Goal: Task Accomplishment & Management: Use online tool/utility

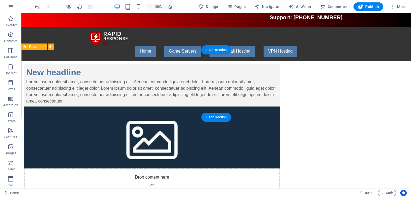
click at [74, 94] on div "New headline Lorem ipsum dolor sit amet, consectetuer adipiscing elit. Aenean c…" at bounding box center [216, 135] width 390 height 148
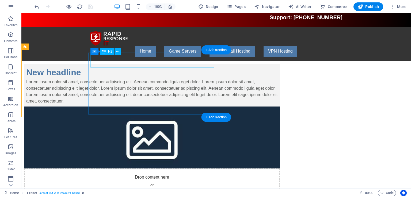
click at [120, 66] on div "New headline" at bounding box center [152, 72] width 252 height 13
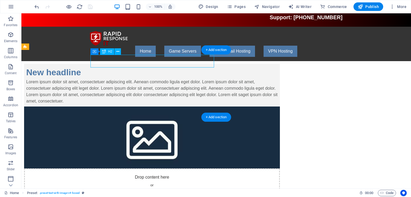
click at [120, 66] on div "New headline" at bounding box center [152, 72] width 252 height 13
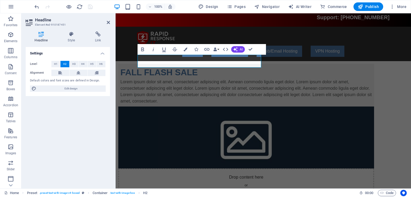
click at [221, 105] on div "Lorem ipsum dolor sit amet, consectetuer adipiscing elit. Aenean commodo ligula…" at bounding box center [246, 92] width 252 height 26
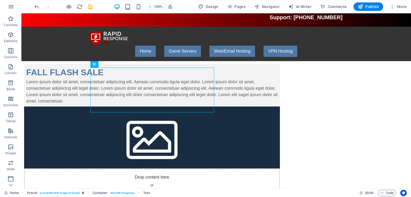
click at [139, 150] on html "Skip to main content Support: [PHONE_NUMBER] Menu Home Game Servers Game-1 Web/…" at bounding box center [216, 111] width 390 height 196
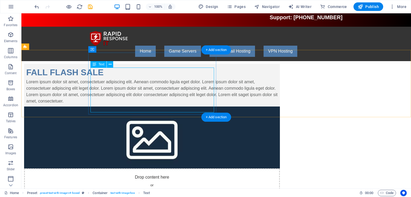
click at [142, 89] on div "Lorem ipsum dolor sit amet, consectetuer adipiscing elit. Aenean commodo ligula…" at bounding box center [152, 92] width 252 height 26
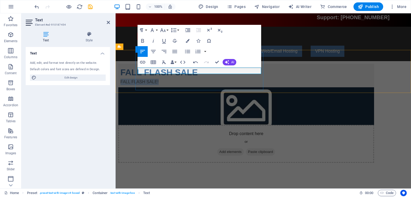
drag, startPoint x: 185, startPoint y: 73, endPoint x: 134, endPoint y: 72, distance: 51.1
click at [134, 72] on div "FALL FLASH SALE FALL FLASH SALE! Drop content here or Add elements Paste clipbo…" at bounding box center [263, 113] width 295 height 105
click at [188, 79] on p "FALL FLASH SALE!" at bounding box center [246, 82] width 252 height 6
drag, startPoint x: 230, startPoint y: 70, endPoint x: 178, endPoint y: 72, distance: 52.2
click at [178, 79] on p "FALL FLASH SALE! ENDS [DATE]!" at bounding box center [246, 82] width 252 height 6
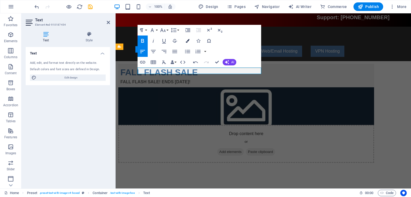
click at [191, 41] on button "Colors" at bounding box center [187, 41] width 10 height 11
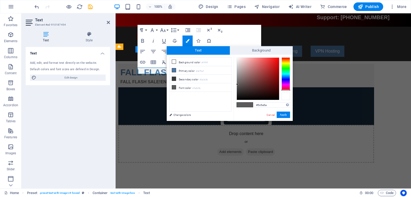
drag, startPoint x: 286, startPoint y: 75, endPoint x: 288, endPoint y: 96, distance: 20.4
click at [288, 96] on div at bounding box center [264, 79] width 54 height 43
drag, startPoint x: 270, startPoint y: 78, endPoint x: 290, endPoint y: 100, distance: 29.7
click at [290, 100] on div "#010000 Supported formats #0852ed rgb(8, 82, 237) rgba(8, 82, 237, 90%) hsv(221…" at bounding box center [263, 127] width 59 height 144
click at [288, 91] on div at bounding box center [286, 90] width 9 height 1
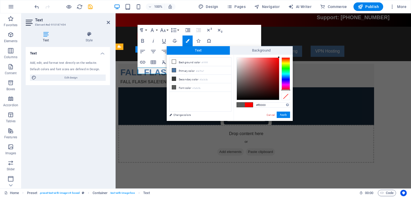
drag, startPoint x: 272, startPoint y: 90, endPoint x: 297, endPoint y: 50, distance: 47.6
click at [297, 50] on body "[DOMAIN_NAME] Home Favorites Elements Columns Content Boxes Accordion Tables Fe…" at bounding box center [205, 98] width 411 height 197
click at [285, 116] on button "Apply" at bounding box center [283, 115] width 13 height 6
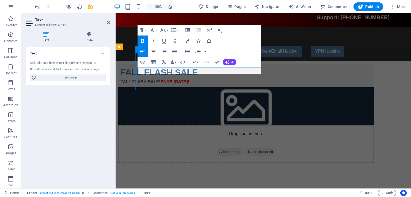
click at [241, 79] on p "FALL FLASH SALE! ENDS [DATE]!" at bounding box center [246, 82] width 252 height 6
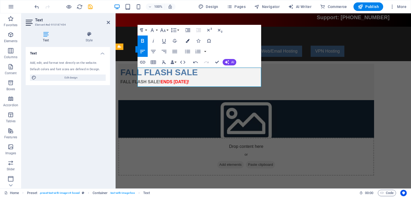
click at [187, 42] on icon "button" at bounding box center [188, 41] width 4 height 4
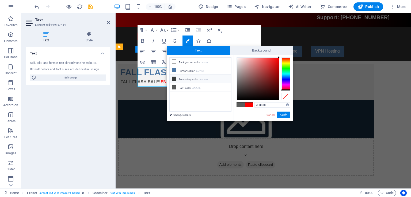
click at [188, 81] on li "Secondary color #3a3c3b" at bounding box center [201, 79] width 62 height 9
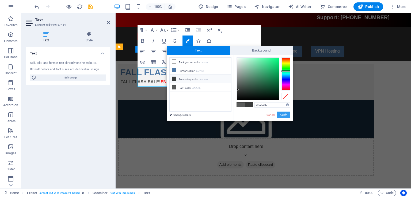
click at [287, 116] on button "Apply" at bounding box center [283, 115] width 13 height 6
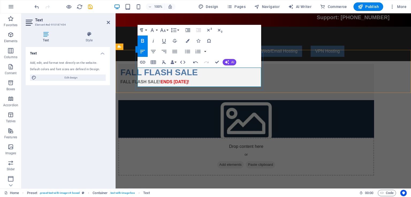
click at [187, 85] on p "​" at bounding box center [246, 88] width 252 height 6
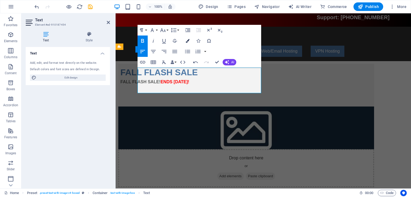
click at [187, 41] on icon "button" at bounding box center [188, 41] width 4 height 4
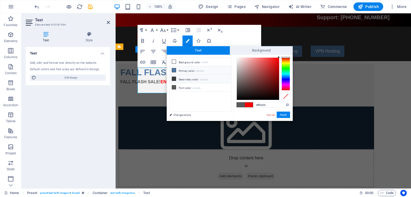
click at [191, 72] on li "Primary color #4e79a7" at bounding box center [201, 70] width 62 height 9
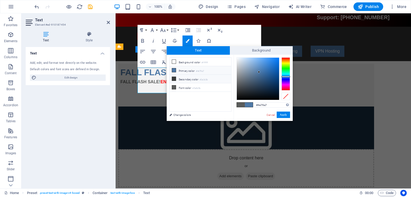
click at [188, 78] on li "Secondary color #3a3c3b" at bounding box center [201, 79] width 62 height 9
type input "#3a3c3b"
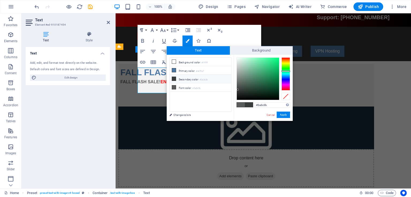
click at [284, 119] on div "#3a3c3b Supported formats #0852ed rgb(8, 82, 237) rgba(8, 82, 237, 90%) hsv(221…" at bounding box center [263, 127] width 59 height 144
click at [284, 114] on button "Apply" at bounding box center [283, 115] width 13 height 6
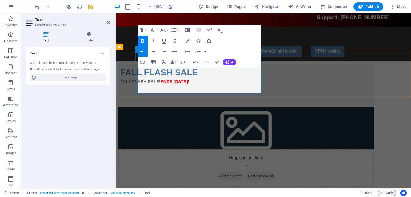
click at [175, 92] on p "​ ​" at bounding box center [246, 95] width 252 height 6
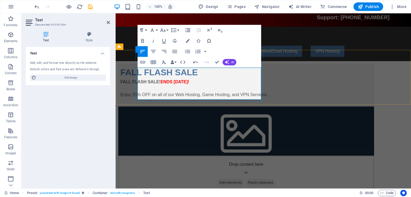
drag, startPoint x: 176, startPoint y: 89, endPoint x: 135, endPoint y: 71, distance: 44.6
click at [135, 71] on div "FALL FLASH SALE FALL FLASH SALE! ENDS [DATE]! ​ Enjoy 25% OFF on all of our Web…" at bounding box center [246, 85] width 256 height 43
copy div "FALL FLASH SALE! ENDS [DATE]! ​ Enjoy 25% OFF on all of our Web Hosting, Game H…"
click at [185, 92] on p "Enjoy 25% OFF on all of our Web Hosting, Game Hosting, and VPN Services." at bounding box center [246, 95] width 252 height 6
click at [191, 92] on p "Enjoy 25% OFF on all of our Web Hosting, Game Hosting, and VPN Services." at bounding box center [246, 95] width 252 height 6
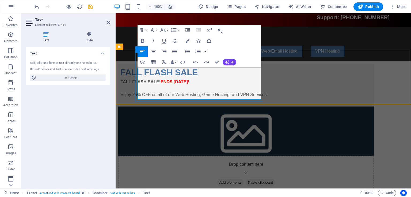
drag, startPoint x: 191, startPoint y: 91, endPoint x: 137, endPoint y: 83, distance: 54.1
click at [137, 83] on div "FALL FLASH SALE FALL FLASH SALE! ENDS [DATE]! ​ Enjoy 25% OFF on all of our Web…" at bounding box center [246, 85] width 256 height 43
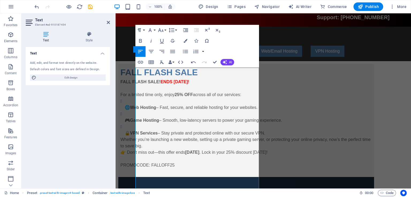
scroll to position [12, 0]
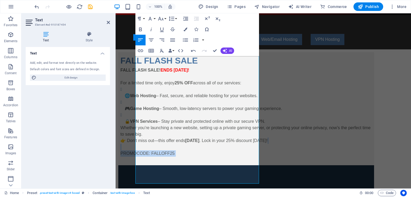
drag, startPoint x: 200, startPoint y: 178, endPoint x: 218, endPoint y: 183, distance: 18.7
click at [116, 170] on html "Skip to main content Support: [PHONE_NUMBER] Menu Home Game Servers Game-1 Web/…" at bounding box center [263, 177] width 295 height 350
copy div "PROMOCODE: FALLOFF25 ​"
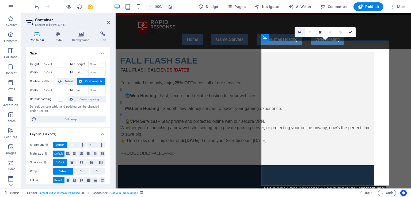
click at [302, 33] on link at bounding box center [300, 32] width 10 height 10
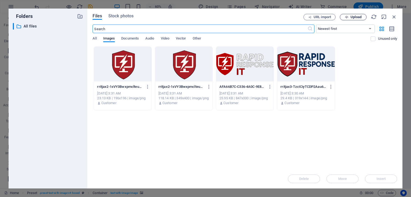
click at [349, 18] on span "Upload" at bounding box center [353, 17] width 22 height 3
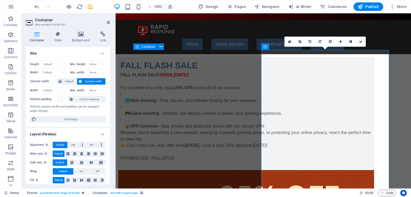
scroll to position [12, 0]
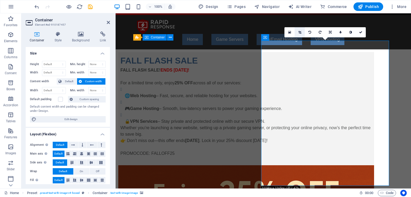
click at [301, 31] on icon at bounding box center [299, 32] width 3 height 3
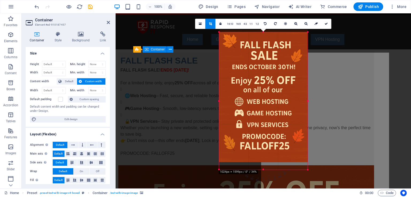
drag, startPoint x: 310, startPoint y: 31, endPoint x: 305, endPoint y: 33, distance: 5.6
click at [305, 33] on div "180 170 160 150 140 130 120 110 100 90 80 70 60 50 40 30 20 10 0 -10 -20 -30 -4…" at bounding box center [263, 101] width 89 height 138
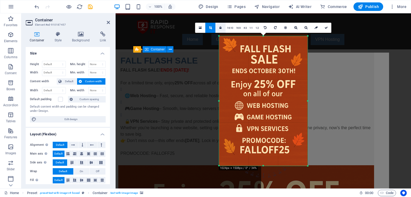
click at [219, 29] on link at bounding box center [220, 28] width 10 height 10
click at [327, 28] on icon at bounding box center [326, 27] width 3 height 3
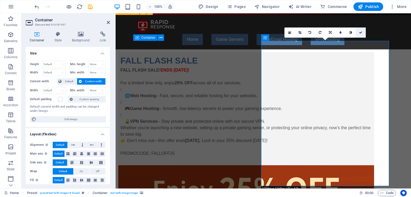
click at [362, 32] on icon at bounding box center [360, 32] width 3 height 3
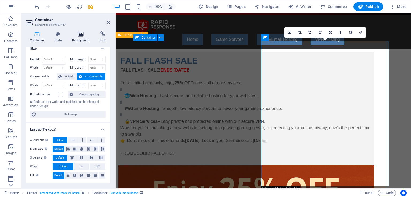
scroll to position [0, 0]
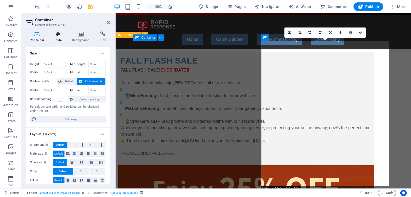
click at [58, 35] on icon at bounding box center [58, 34] width 15 height 5
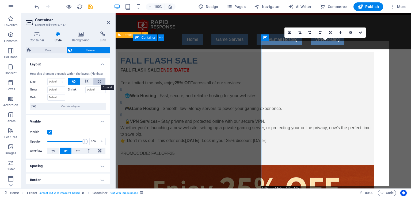
click at [99, 83] on icon at bounding box center [99, 81] width 3 height 6
type input "100"
select select "%"
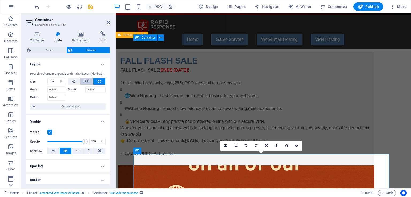
click at [88, 81] on button at bounding box center [86, 81] width 13 height 6
select select "DISABLED_OPTION_VALUE"
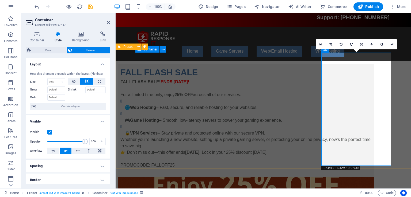
click at [400, 85] on div "FALL FLASH SALE FALL FLASH SALE! ENDS [DATE]! For a limited time only, enjoy 25…" at bounding box center [263, 196] width 295 height 270
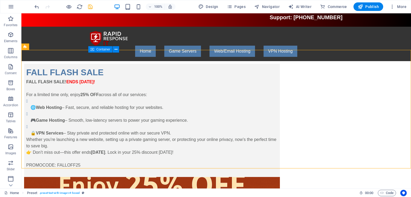
click at [93, 6] on icon "save" at bounding box center [90, 7] width 6 height 6
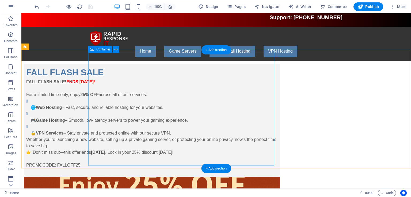
click at [273, 69] on div "FALL FLASH SALE FALL FLASH SALE! ENDS [DATE]! For a limited time only, enjoy 25…" at bounding box center [152, 120] width 256 height 113
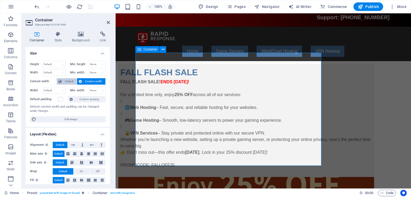
click at [66, 81] on span "Default" at bounding box center [69, 81] width 12 height 6
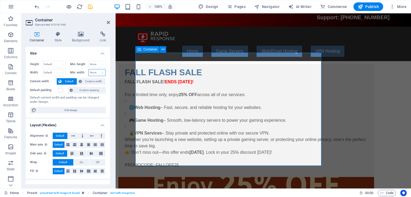
click at [94, 73] on select "None px rem % vh vw" at bounding box center [97, 73] width 17 height 6
click at [58, 72] on select "Default px rem % em vh vw" at bounding box center [53, 73] width 23 height 6
click at [249, 180] on html "Skip to main content Support: [PHONE_NUMBER] Menu Home Game Servers Game-1 Web/…" at bounding box center [263, 172] width 295 height 318
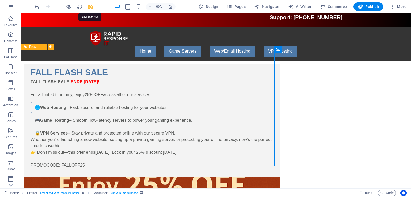
click at [93, 9] on icon "save" at bounding box center [90, 7] width 6 height 6
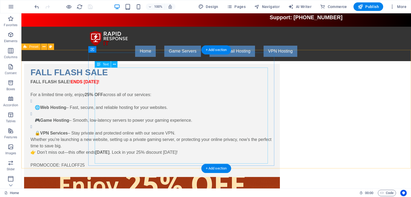
click at [161, 92] on div "FALL FLASH SALE! ENDS [DATE]! For a limited time only, enjoy 25% OFF across all…" at bounding box center [152, 127] width 243 height 96
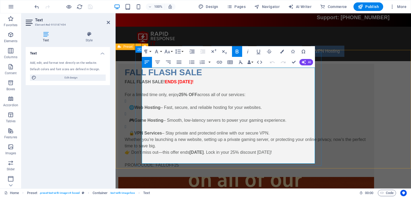
click at [147, 105] on p "🌐 Web Hosting – Fast, secure, and reliable hosting for your websites." at bounding box center [248, 108] width 239 height 6
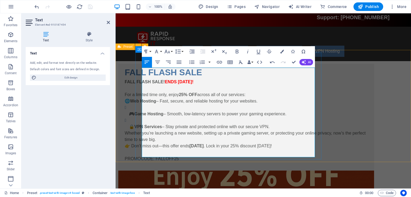
click at [146, 111] on p "🎮 Game Hosting – Smooth, low-latency servers to power your gaming experience." at bounding box center [248, 114] width 239 height 6
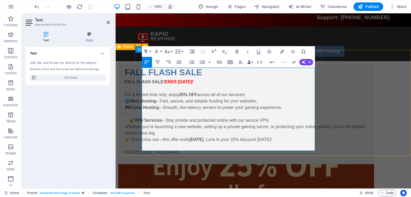
click at [146, 117] on p "🔒 VPN Services – Stay private and protected online with our secure VPN." at bounding box center [248, 120] width 239 height 6
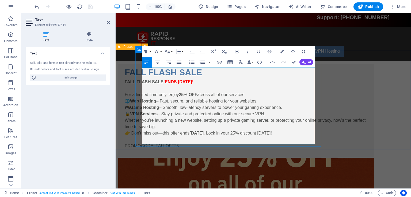
click at [296, 111] on p "🔒 VPN Services – Stay private and protected online with our secure VPN." at bounding box center [246, 114] width 243 height 6
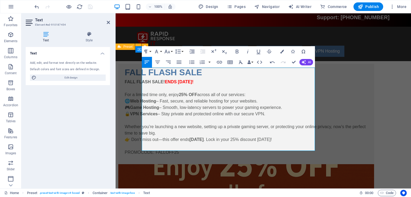
click at [335, 166] on html "Skip to main content Support: [PHONE_NUMBER] Menu Home Game Servers Game-1 Web/…" at bounding box center [263, 159] width 295 height 292
click at [108, 21] on icon at bounding box center [108, 22] width 3 height 4
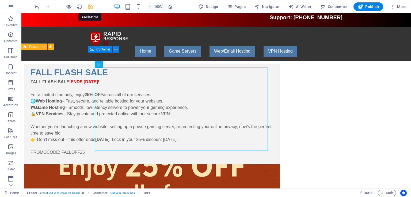
click at [89, 6] on icon "save" at bounding box center [90, 7] width 6 height 6
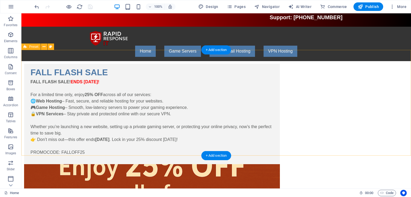
click at [76, 66] on div "FALL FLASH SALE FALL FLASH SALE! ENDS [DATE]! For a limited time only, enjoy 25…" at bounding box center [216, 183] width 390 height 245
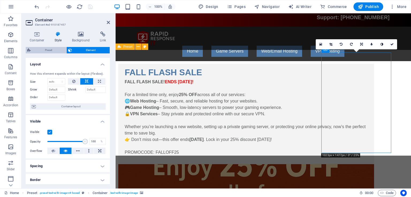
click at [61, 50] on span "Preset" at bounding box center [48, 50] width 32 height 6
select select "rem"
select select "px"
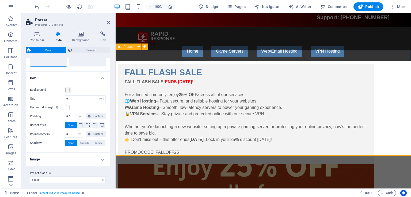
scroll to position [42, 0]
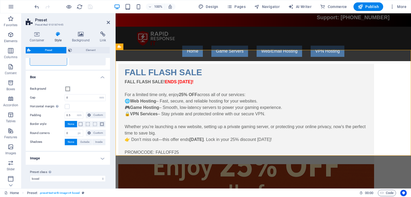
click at [100, 155] on h4 "Image" at bounding box center [68, 158] width 84 height 13
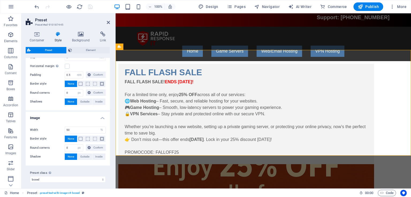
scroll to position [82, 0]
click at [100, 129] on select "rem px % vh vw" at bounding box center [101, 130] width 7 height 6
select select "px"
click at [98, 127] on select "rem px % vh vw" at bounding box center [101, 130] width 7 height 6
click at [84, 130] on input "50" at bounding box center [85, 130] width 40 height 6
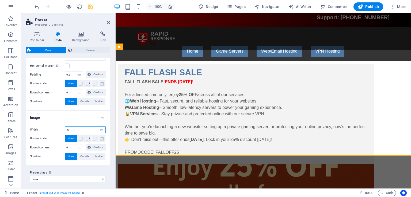
click at [84, 130] on input "50" at bounding box center [85, 130] width 40 height 6
type input "125"
click at [111, 116] on div "Container Style Background Link Size Height Default px rem % vh vw Min. height …" at bounding box center [67, 108] width 93 height 162
click at [155, 115] on div "FALL FLASH SALE! ENDS [DATE]! For a limited time only, enjoy 25% OFF across all…" at bounding box center [246, 120] width 243 height 83
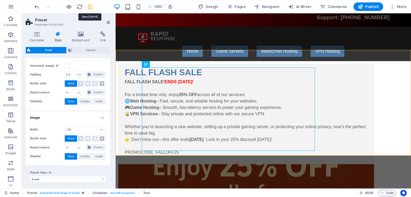
click at [92, 6] on icon "save" at bounding box center [90, 7] width 6 height 6
